Goal: Task Accomplishment & Management: Manage account settings

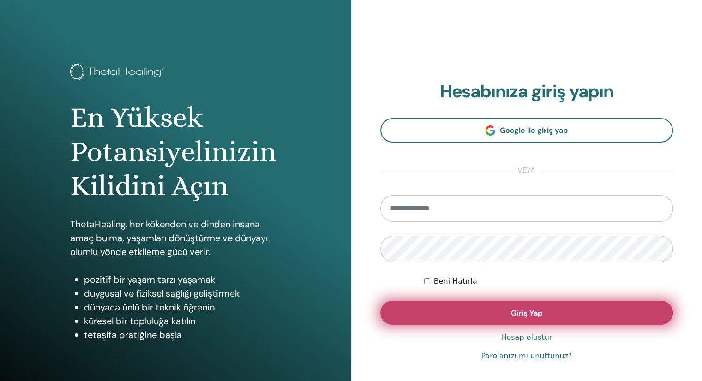
type input "**********"
click at [545, 309] on button "Giriş Yap" at bounding box center [526, 313] width 293 height 24
